Goal: Navigation & Orientation: Find specific page/section

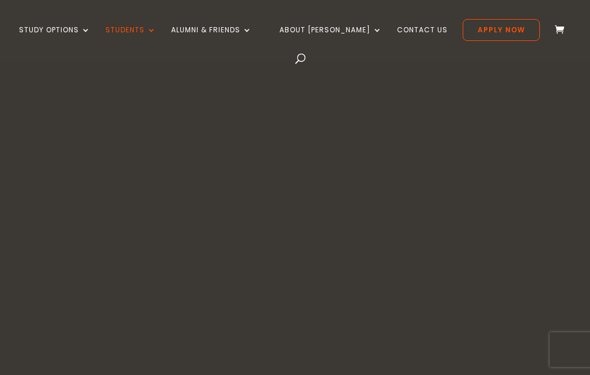
scroll to position [459, 0]
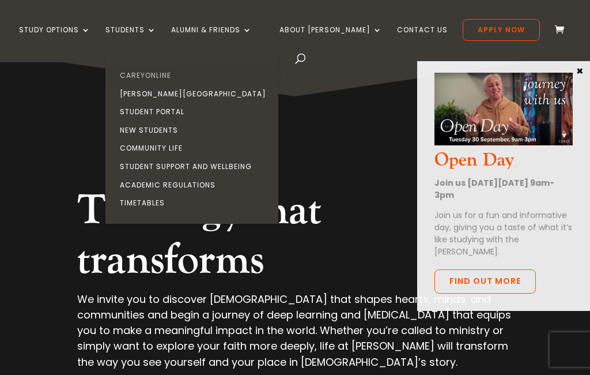
click at [150, 71] on link "CareyOnline" at bounding box center [194, 75] width 173 height 18
click at [145, 80] on link "CareyOnline" at bounding box center [194, 75] width 173 height 18
